Goal: Use online tool/utility: Utilize a website feature to perform a specific function

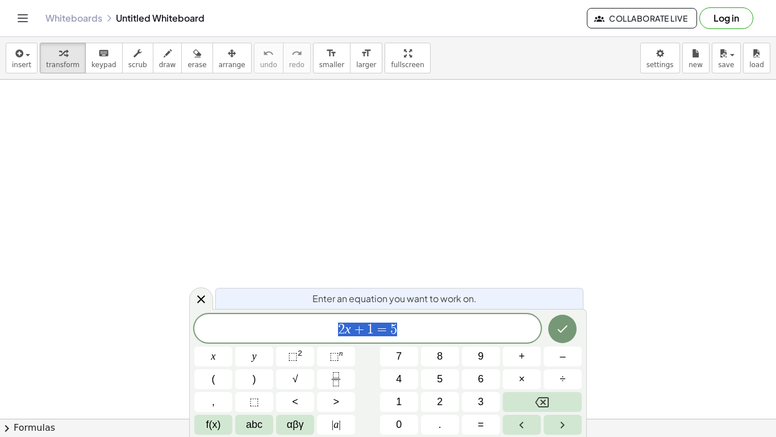
scroll to position [105, 0]
click at [563, 329] on icon "Done" at bounding box center [563, 328] width 10 height 7
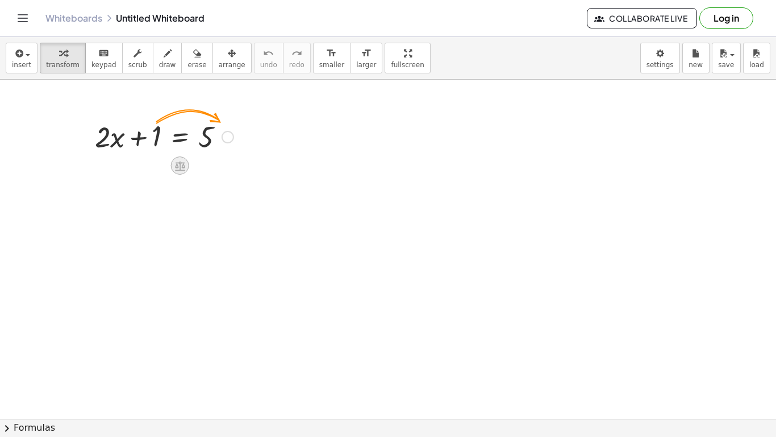
click at [174, 162] on icon at bounding box center [180, 166] width 12 height 12
click at [225, 139] on div at bounding box center [228, 137] width 13 height 13
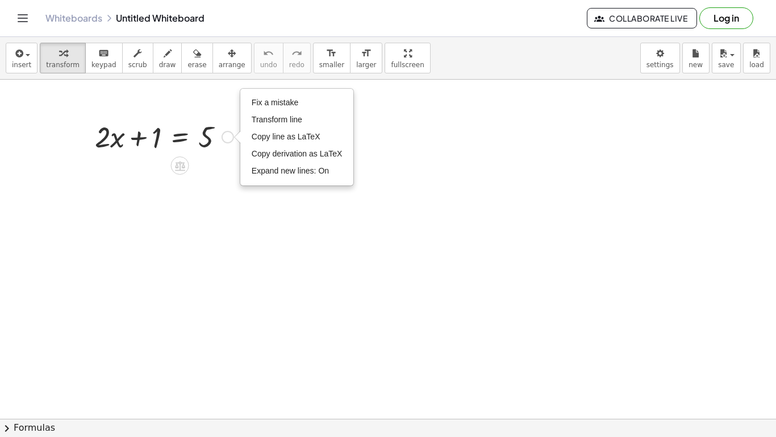
click at [225, 139] on div "Fix a mistake Transform line Copy line as LaTeX Copy derivation as LaTeX Expand…" at bounding box center [228, 137] width 13 height 13
click at [189, 167] on div at bounding box center [184, 163] width 9 height 21
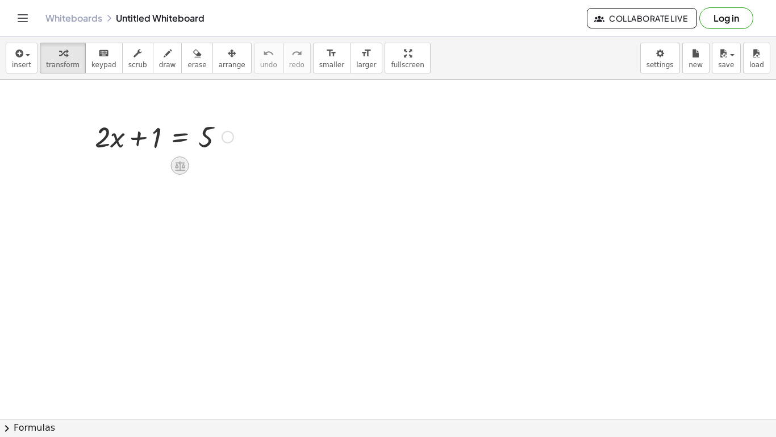
click at [185, 164] on icon at bounding box center [180, 166] width 12 height 12
click at [185, 164] on div at bounding box center [388, 349] width 776 height 751
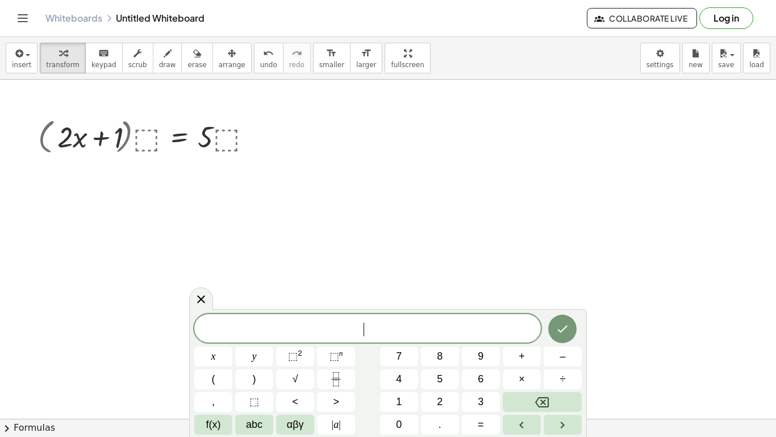
click at [185, 164] on div at bounding box center [388, 349] width 776 height 751
click at [185, 164] on div "+ · 2 · x + 1 = 5 · ( ) · ⬚ · · ⬚ Fix a mistake Transform line Copy line as LaT…" at bounding box center [388, 349] width 776 height 751
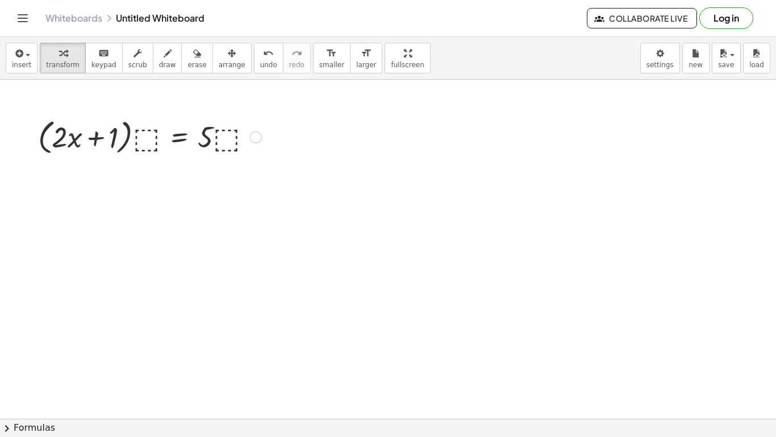
click at [185, 157] on div at bounding box center [149, 135] width 235 height 43
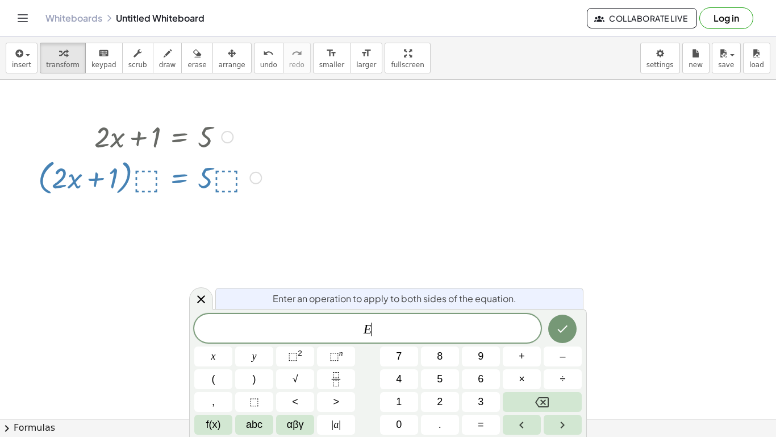
scroll to position [1, 0]
click at [185, 164] on div at bounding box center [149, 176] width 235 height 43
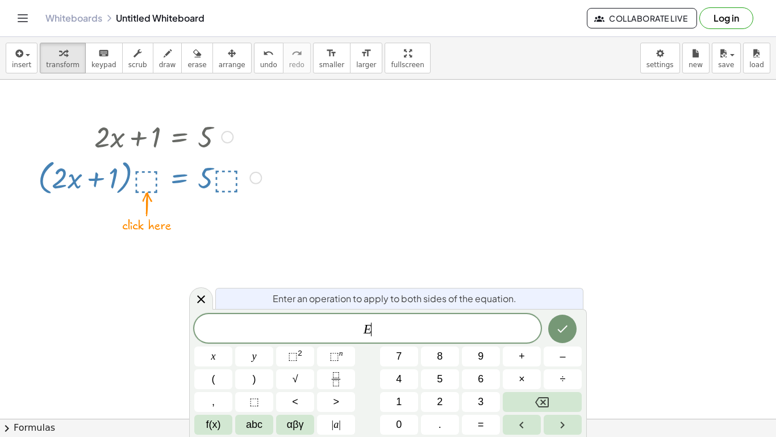
click at [185, 164] on div at bounding box center [149, 176] width 235 height 43
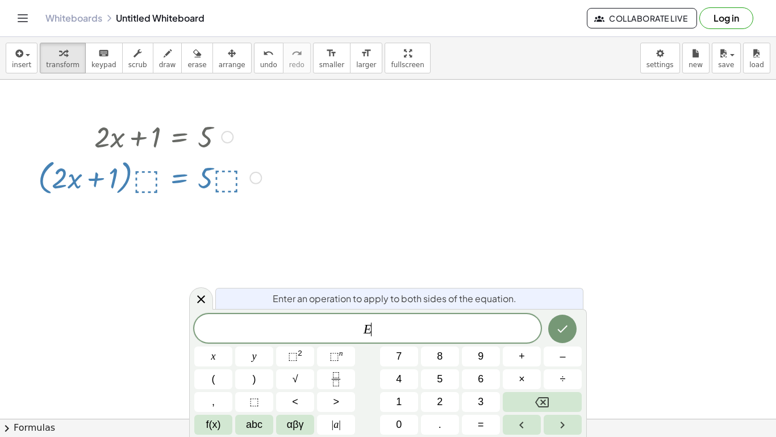
click at [185, 164] on div at bounding box center [149, 176] width 235 height 43
click at [232, 346] on div at bounding box center [213, 356] width 38 height 20
click at [551, 324] on button "Done" at bounding box center [563, 328] width 28 height 28
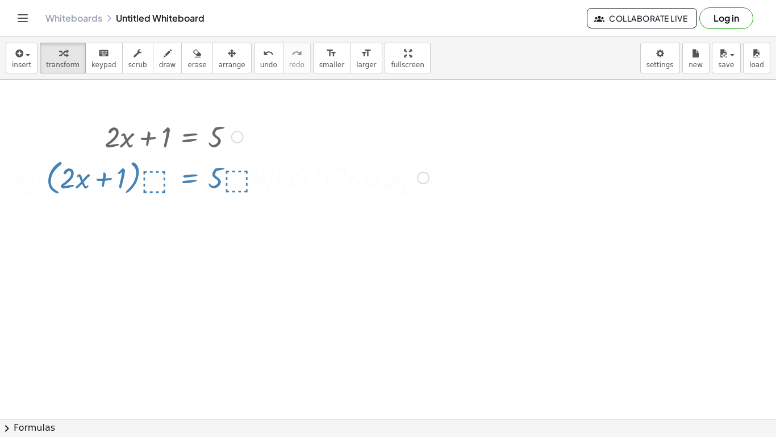
scroll to position [0, 0]
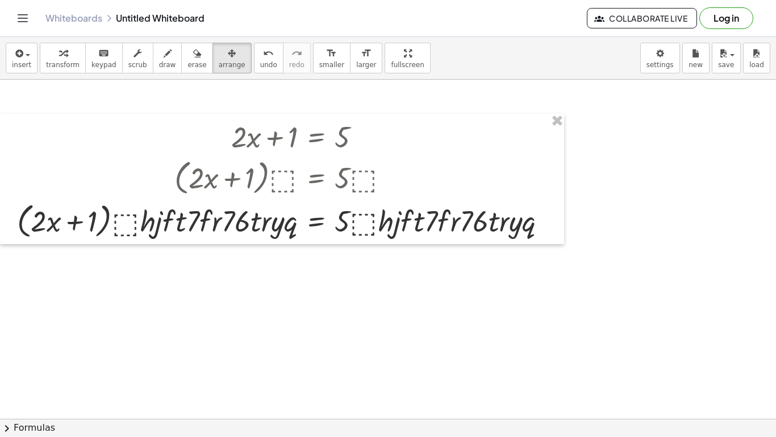
click at [551, 323] on div at bounding box center [388, 349] width 776 height 751
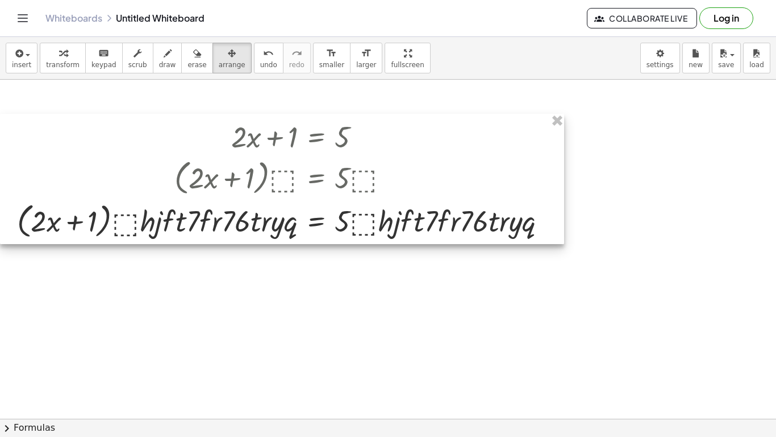
click at [367, 227] on div at bounding box center [282, 179] width 564 height 130
click at [375, 176] on div at bounding box center [282, 179] width 564 height 130
click at [412, 218] on div at bounding box center [282, 179] width 564 height 130
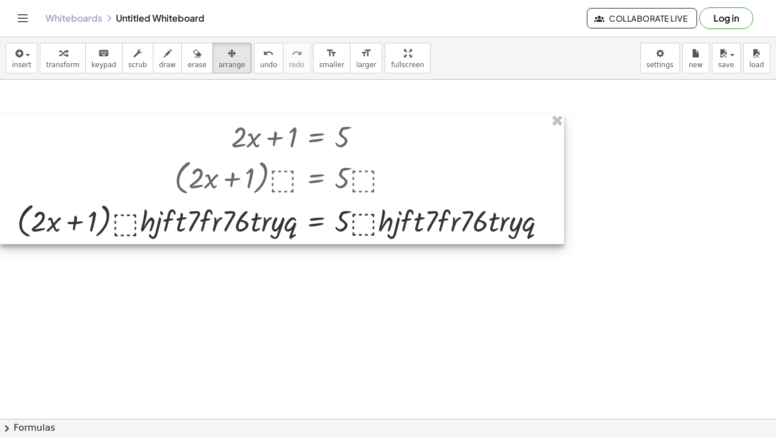
click at [412, 218] on div at bounding box center [282, 179] width 564 height 130
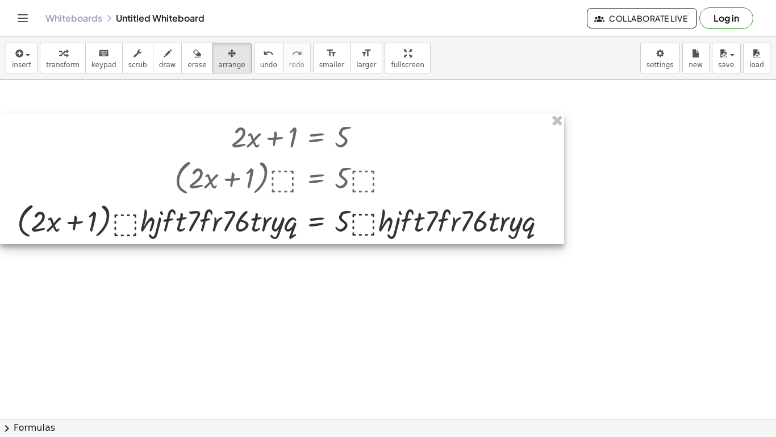
click at [412, 218] on div at bounding box center [282, 179] width 564 height 130
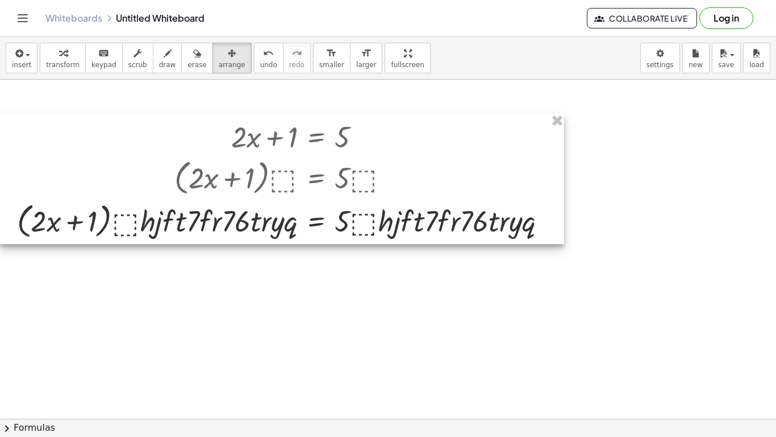
click at [412, 218] on div at bounding box center [282, 179] width 564 height 130
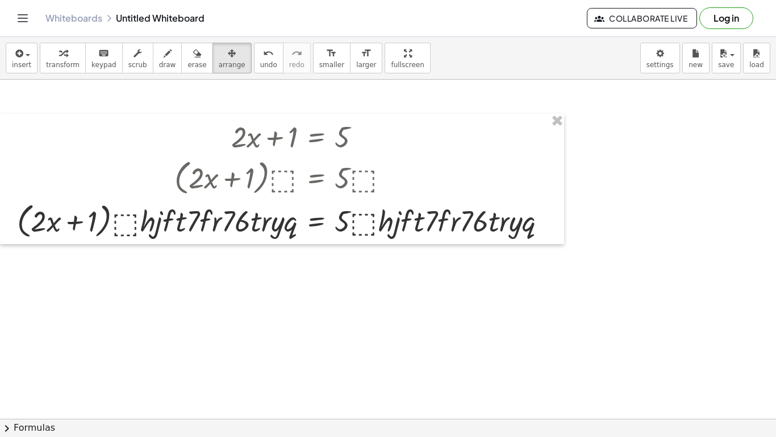
click at [168, 251] on div at bounding box center [388, 349] width 776 height 751
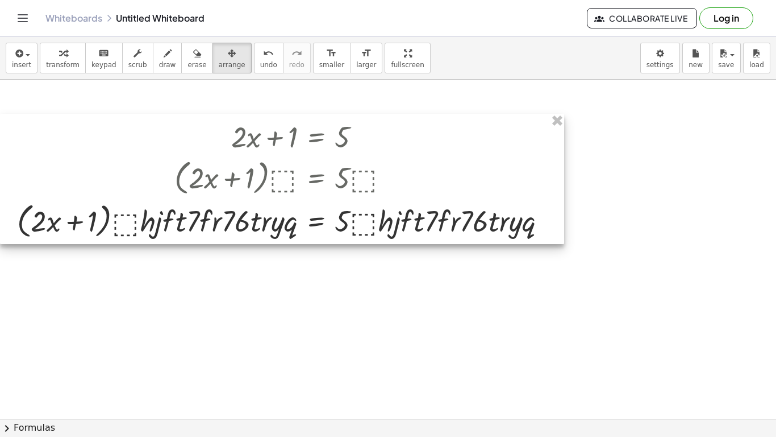
click at [130, 213] on div at bounding box center [282, 179] width 564 height 130
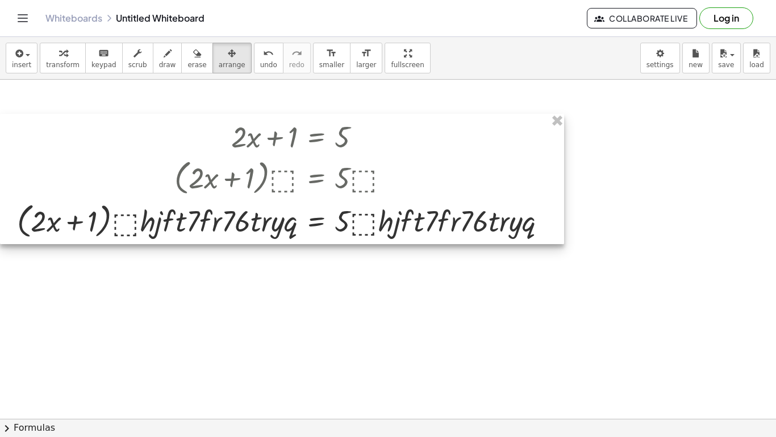
click at [130, 213] on div at bounding box center [282, 179] width 564 height 130
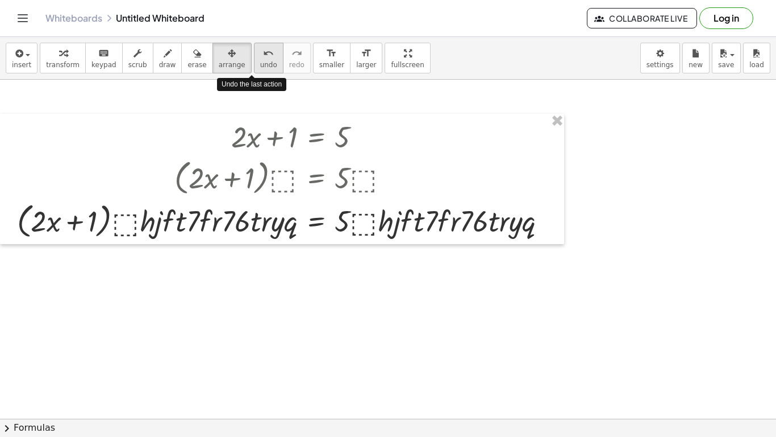
click at [260, 57] on div "undo" at bounding box center [268, 53] width 17 height 14
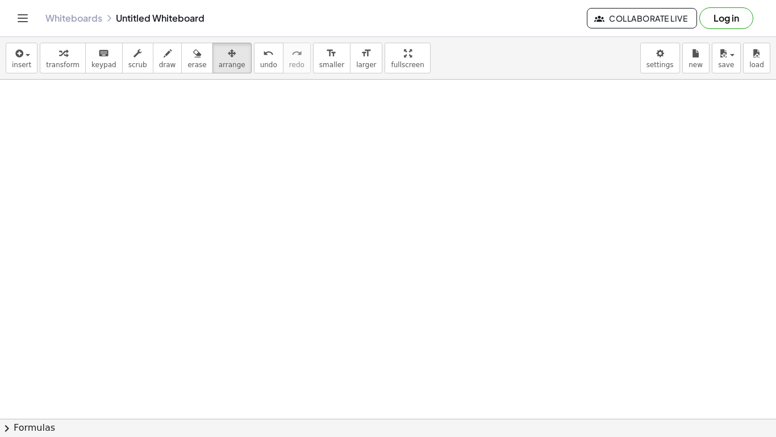
click at [235, 373] on div at bounding box center [388, 349] width 776 height 751
click at [41, 425] on button "chevron_right Formulas" at bounding box center [388, 427] width 776 height 18
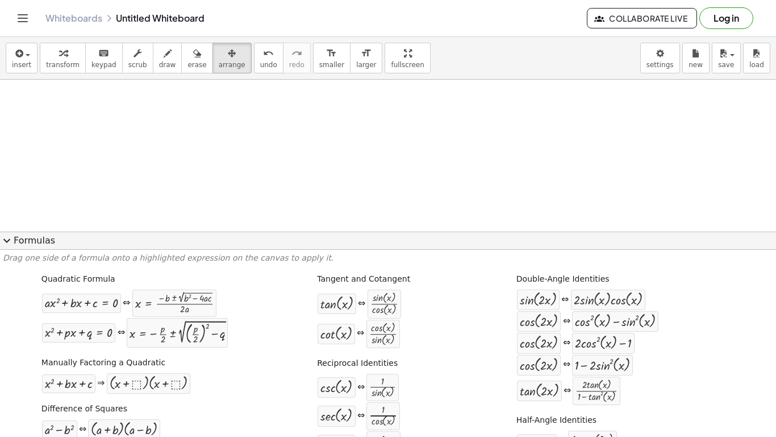
click at [184, 182] on div at bounding box center [388, 349] width 776 height 751
click at [23, 236] on button "expand_more Formulas" at bounding box center [388, 240] width 776 height 18
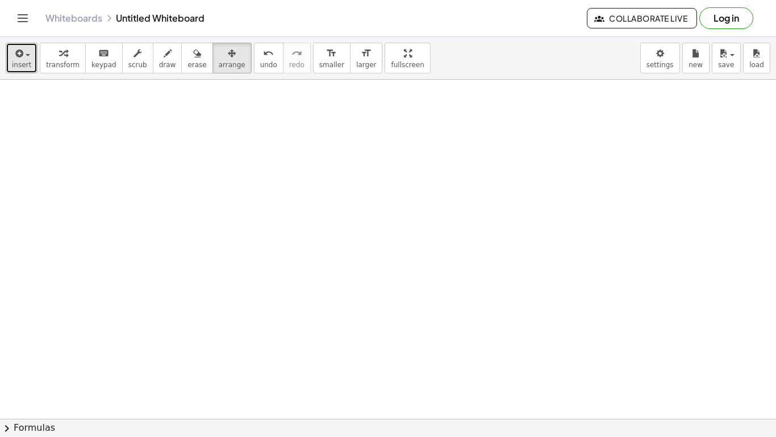
click at [26, 61] on span "insert" at bounding box center [21, 65] width 19 height 8
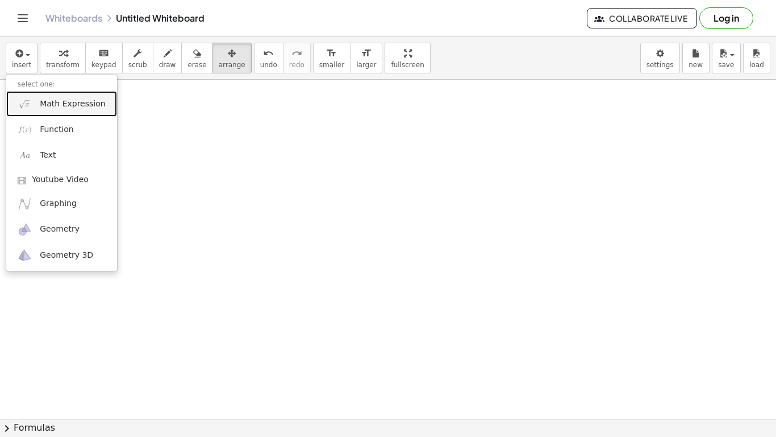
click at [65, 107] on span "Math Expression" at bounding box center [72, 103] width 65 height 11
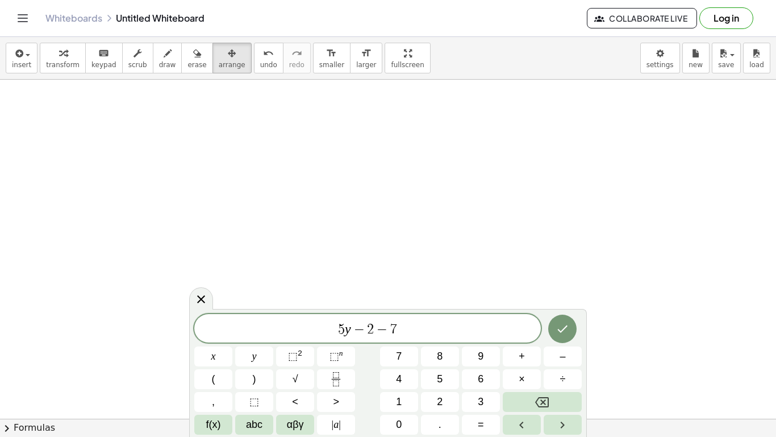
scroll to position [13, 0]
click at [342, 331] on span "5 ​ y − 2 − 7 y" at bounding box center [367, 329] width 347 height 16
click at [210, 383] on button "(" at bounding box center [213, 379] width 38 height 20
click at [406, 330] on span "5 ( ​ y − 2 − 7 y )" at bounding box center [367, 327] width 347 height 19
click at [369, 325] on span "2" at bounding box center [367, 328] width 7 height 14
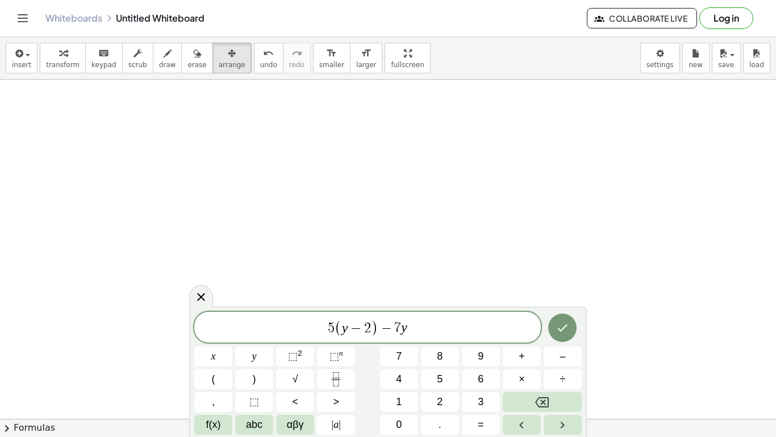
click at [437, 318] on span "5 ( y − 2 ) ​ − 7 y" at bounding box center [367, 327] width 347 height 19
click at [559, 319] on button "Done" at bounding box center [563, 327] width 28 height 28
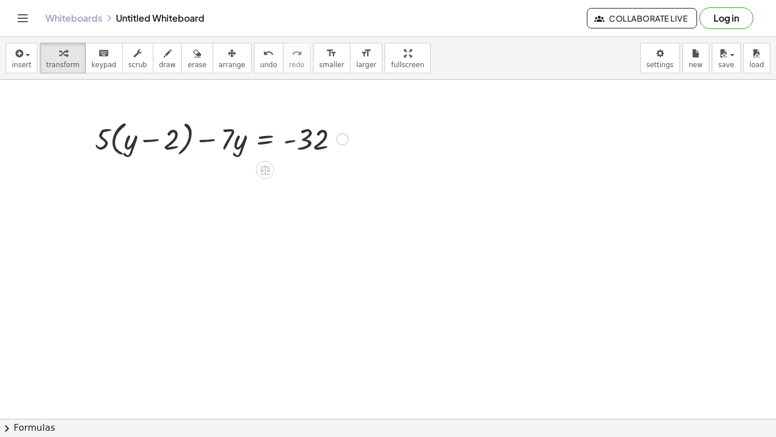
click at [346, 143] on div at bounding box center [343, 139] width 13 height 13
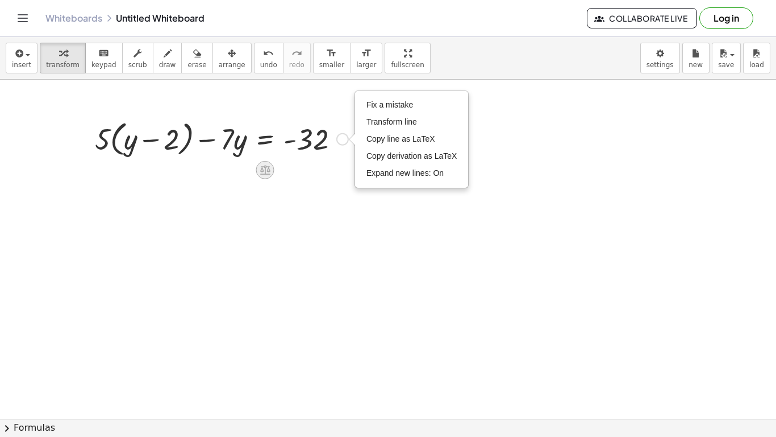
click at [268, 168] on icon at bounding box center [265, 170] width 10 height 10
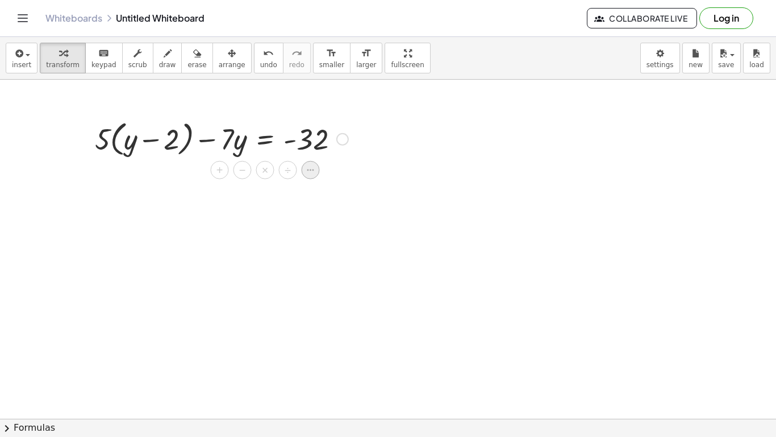
click at [309, 170] on icon at bounding box center [310, 170] width 7 height 2
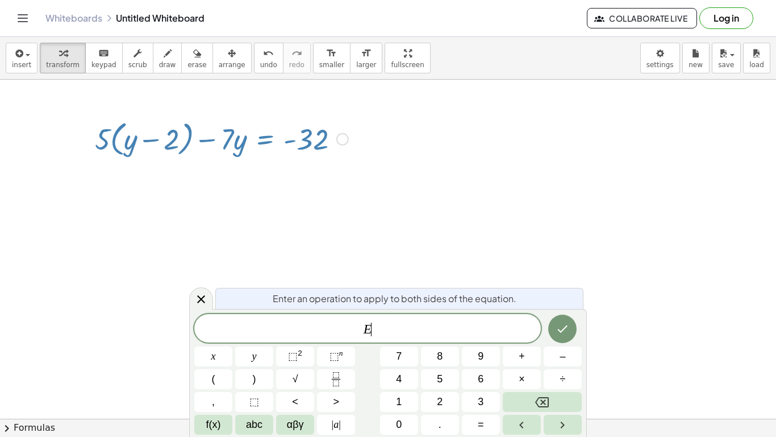
click at [184, 295] on div at bounding box center [388, 349] width 776 height 751
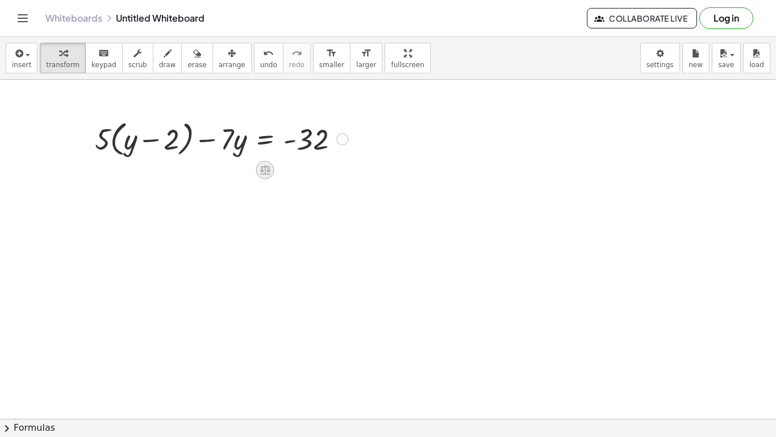
click at [265, 168] on icon at bounding box center [265, 170] width 10 height 10
click at [265, 168] on span "×" at bounding box center [265, 170] width 7 height 16
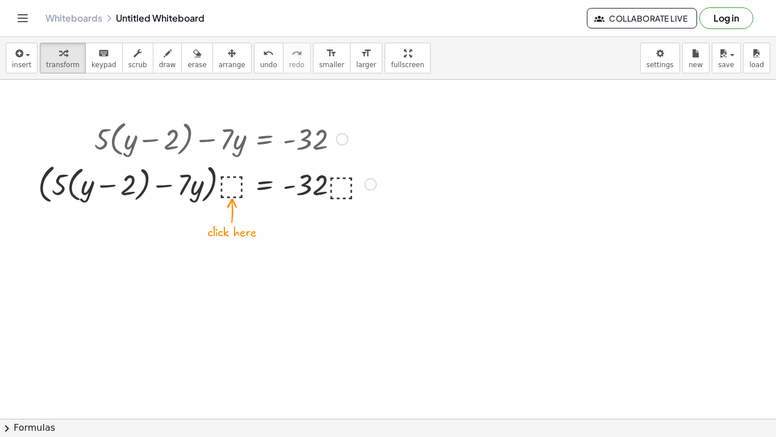
click at [222, 180] on div at bounding box center [207, 183] width 350 height 47
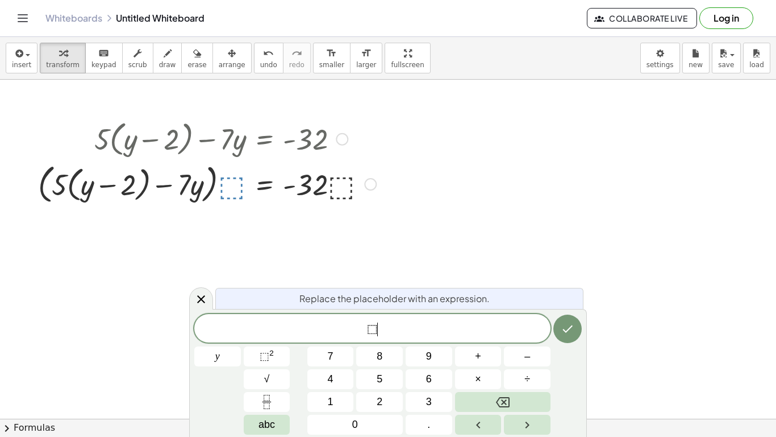
click at [375, 335] on span "⬚ ​" at bounding box center [372, 329] width 356 height 16
click at [225, 183] on div at bounding box center [207, 183] width 350 height 47
click at [413, 380] on button "6" at bounding box center [429, 379] width 47 height 20
click at [565, 328] on icon "Done" at bounding box center [568, 329] width 14 height 14
